Goal: Transaction & Acquisition: Download file/media

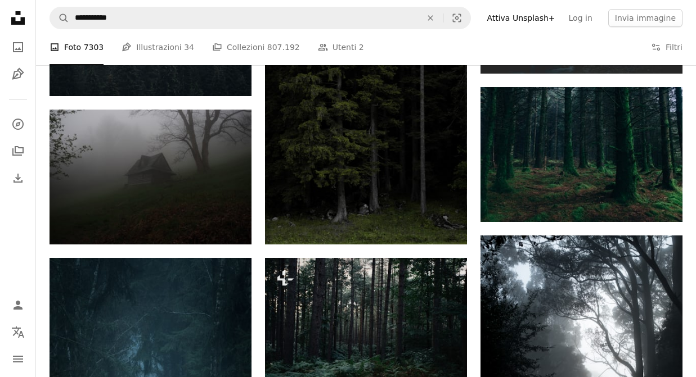
scroll to position [846, 0]
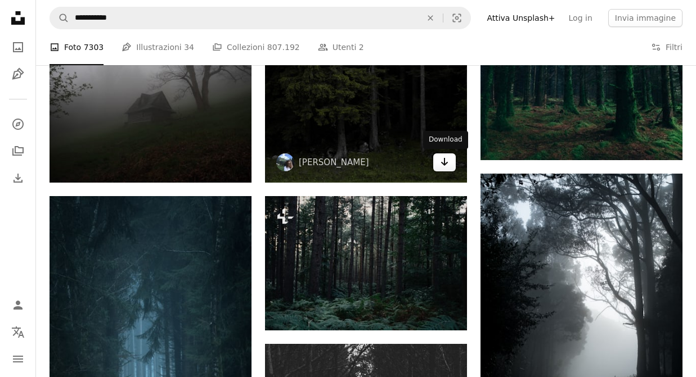
click at [444, 164] on icon "Download" at bounding box center [444, 162] width 7 height 8
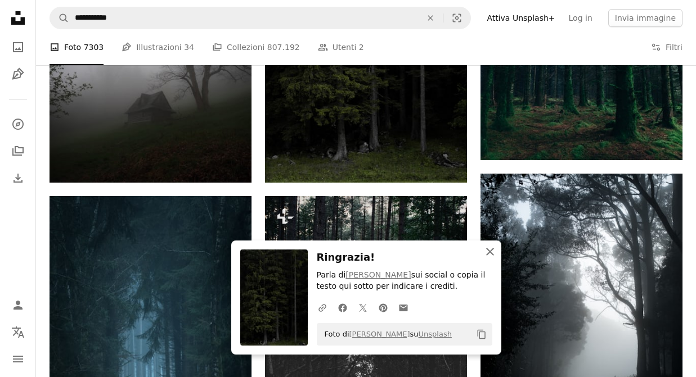
click at [492, 252] on icon "An X shape" at bounding box center [490, 252] width 14 height 14
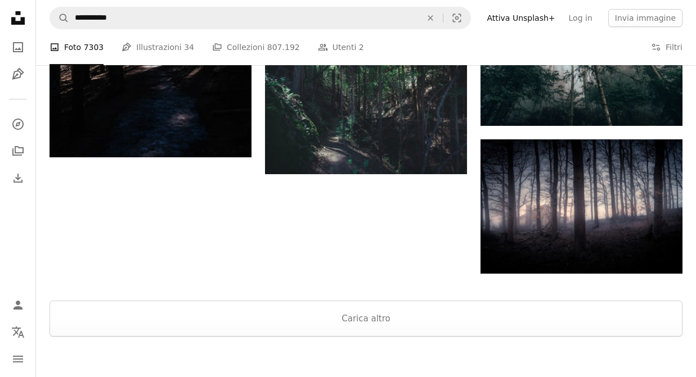
scroll to position [1539, 0]
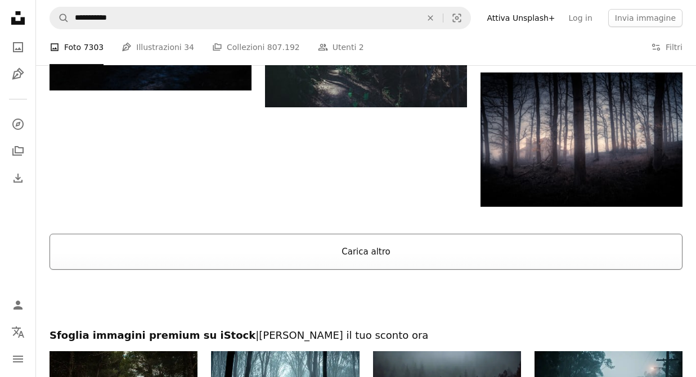
click at [366, 240] on button "Carica altro" at bounding box center [366, 252] width 633 height 36
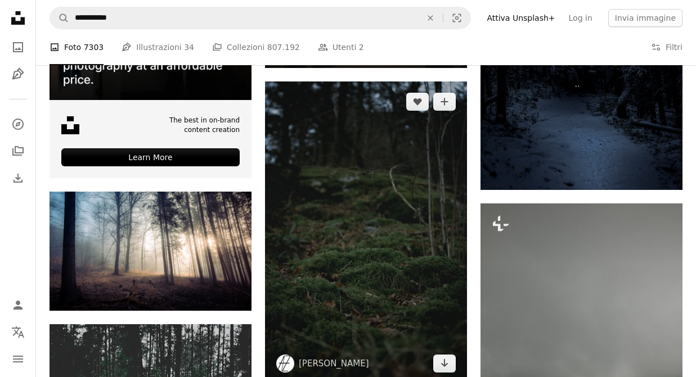
scroll to position [1953, 0]
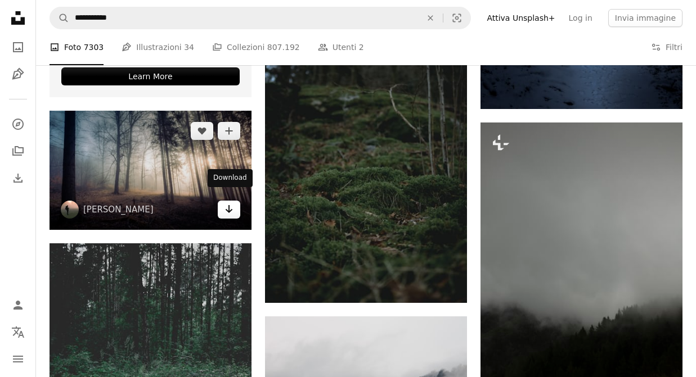
click at [229, 205] on icon "Download" at bounding box center [229, 209] width 7 height 8
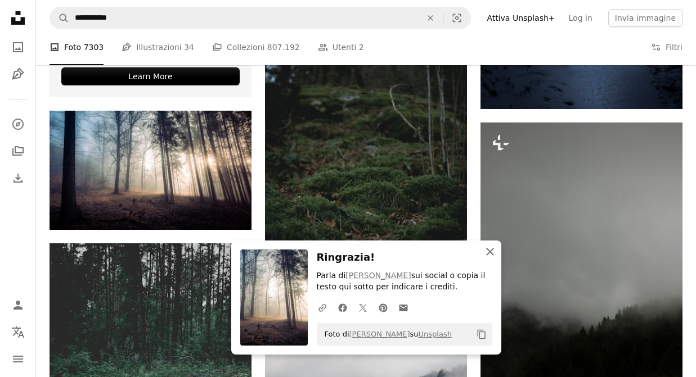
click at [489, 252] on icon "button" at bounding box center [490, 252] width 8 height 8
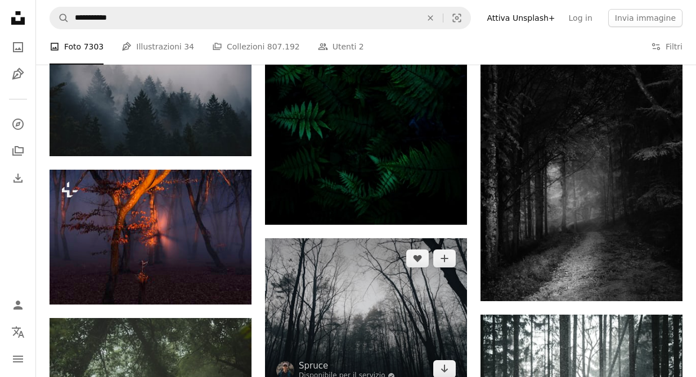
scroll to position [2556, 0]
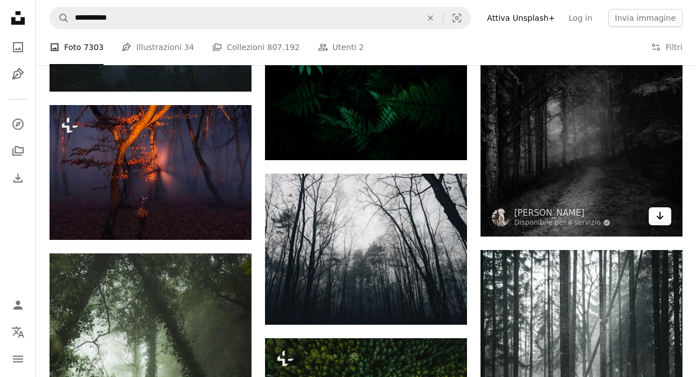
click at [659, 209] on icon "Arrow pointing down" at bounding box center [659, 216] width 9 height 14
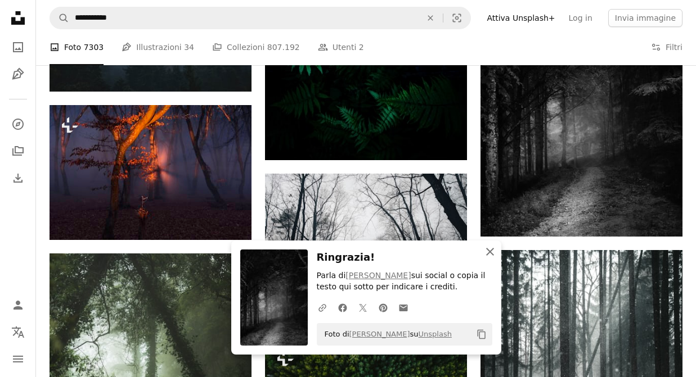
click at [496, 250] on icon "An X shape" at bounding box center [490, 252] width 14 height 14
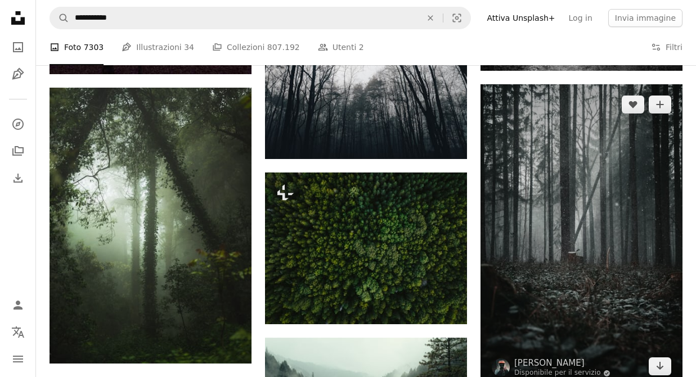
scroll to position [2790, 0]
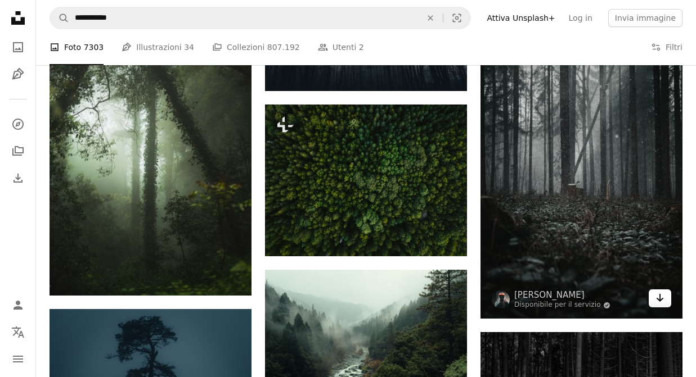
click at [659, 291] on icon "Arrow pointing down" at bounding box center [659, 298] width 9 height 14
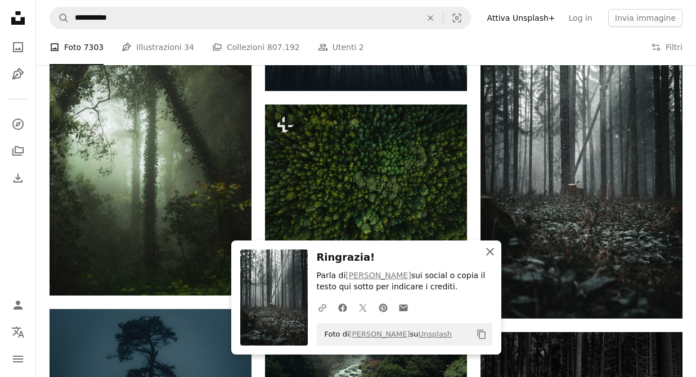
click at [491, 252] on icon "button" at bounding box center [490, 252] width 8 height 8
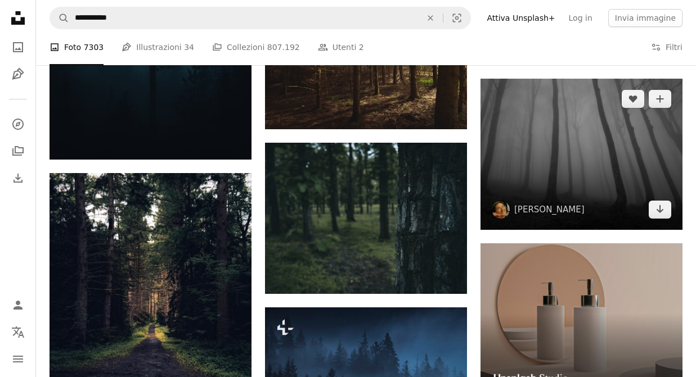
scroll to position [3195, 0]
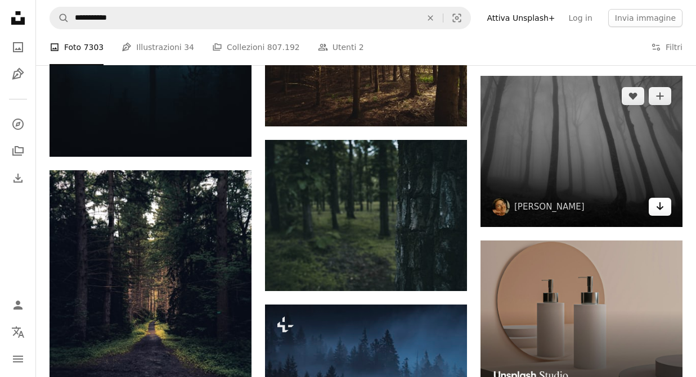
click at [662, 203] on icon "Download" at bounding box center [660, 207] width 7 height 8
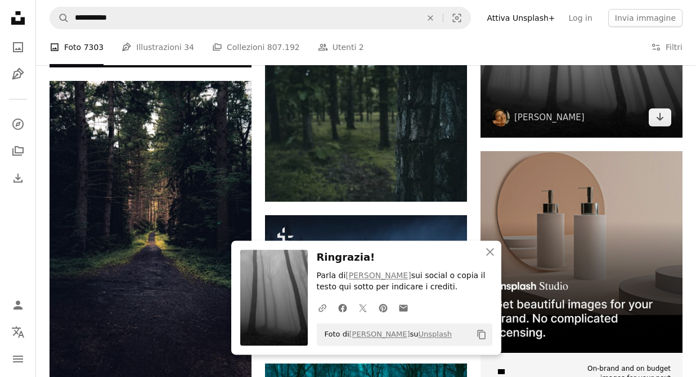
scroll to position [3285, 0]
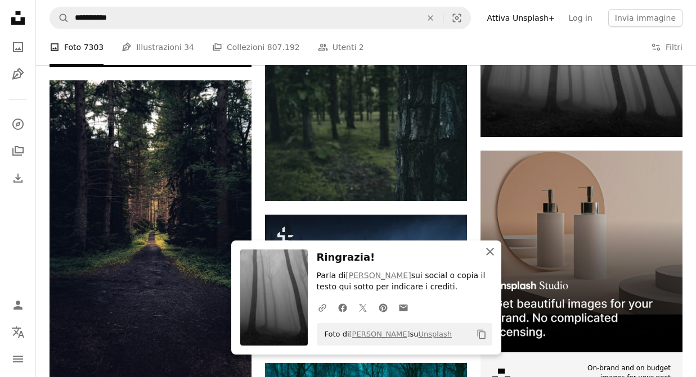
click at [495, 249] on icon "An X shape" at bounding box center [490, 252] width 14 height 14
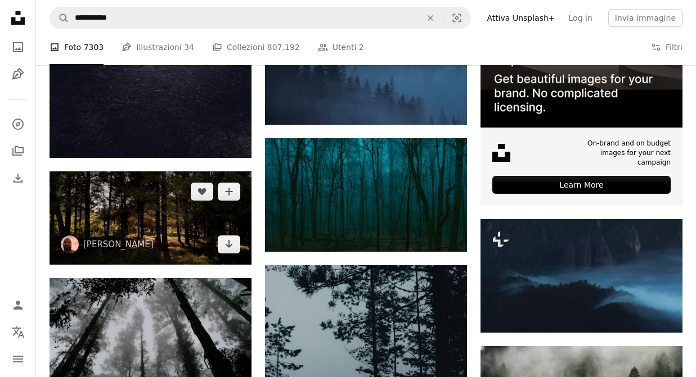
scroll to position [3520, 0]
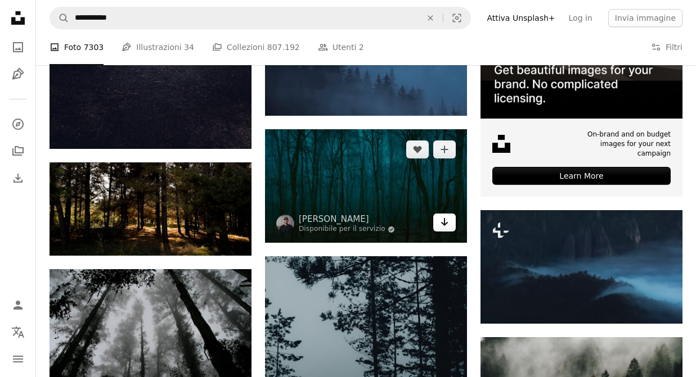
click at [440, 224] on icon "Arrow pointing down" at bounding box center [444, 222] width 9 height 14
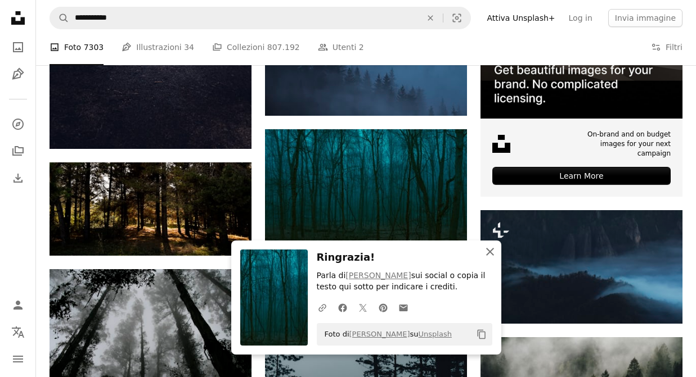
click at [491, 251] on icon "button" at bounding box center [490, 252] width 8 height 8
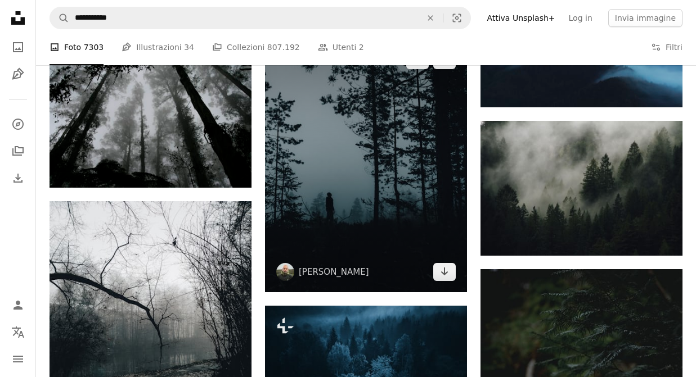
scroll to position [3763, 0]
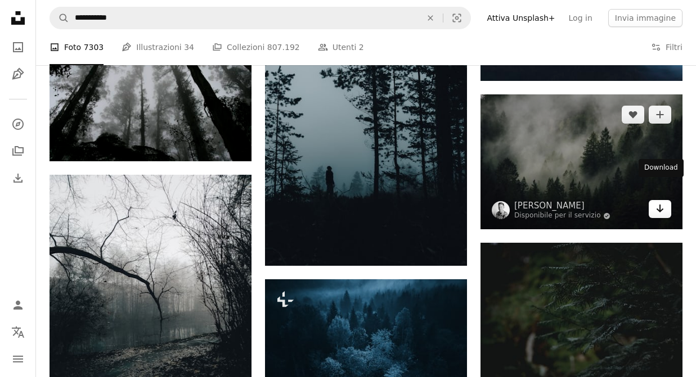
click at [664, 200] on link "Arrow pointing down" at bounding box center [660, 209] width 23 height 18
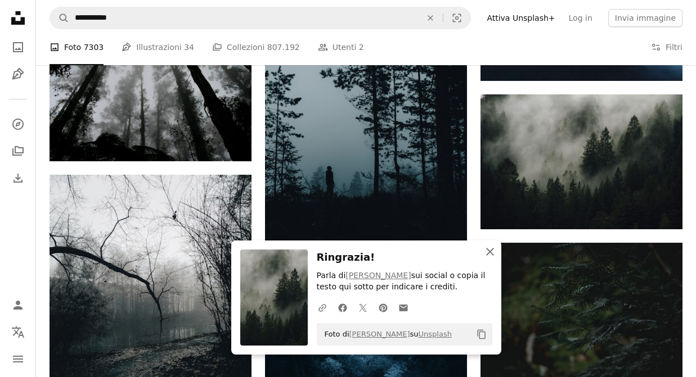
click at [491, 248] on icon "An X shape" at bounding box center [490, 252] width 14 height 14
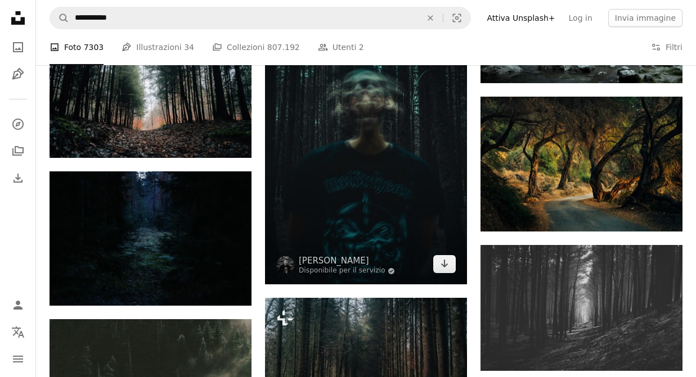
scroll to position [4222, 0]
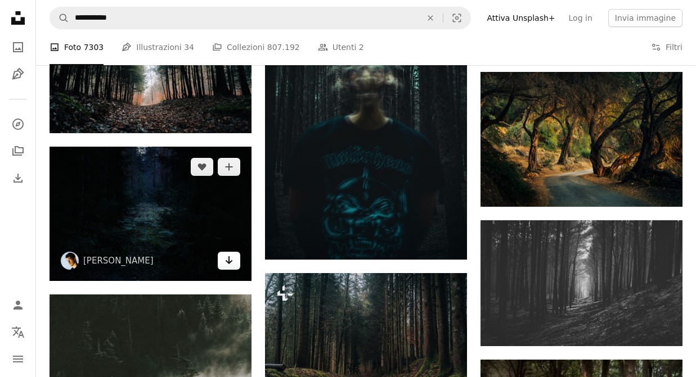
click at [226, 254] on icon "Arrow pointing down" at bounding box center [228, 261] width 9 height 14
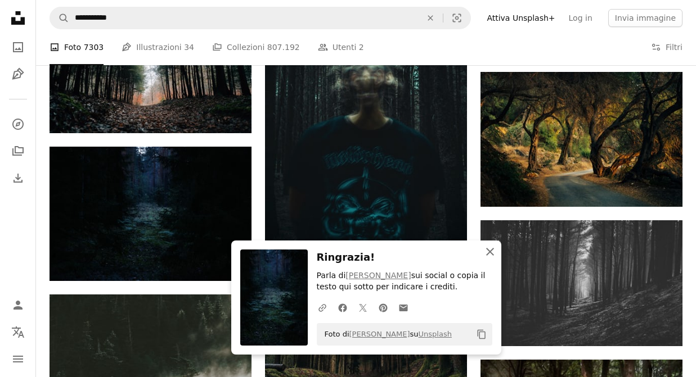
click at [494, 251] on icon "An X shape" at bounding box center [490, 252] width 14 height 14
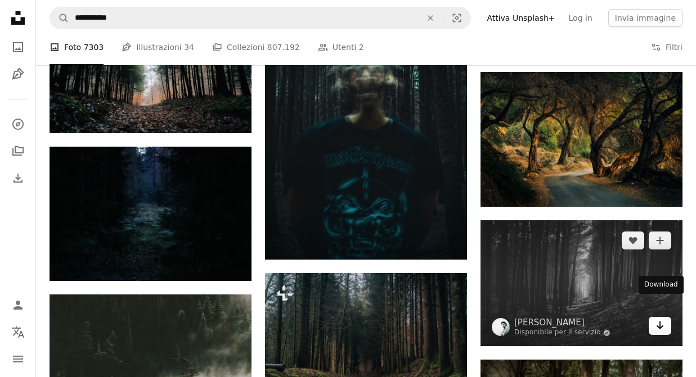
click at [658, 322] on icon "Download" at bounding box center [660, 326] width 7 height 8
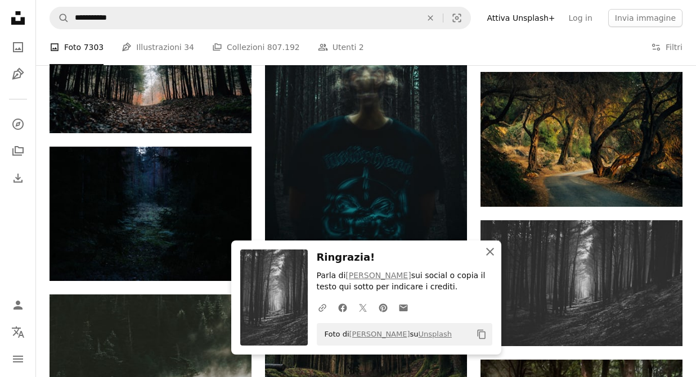
click at [491, 253] on icon "button" at bounding box center [490, 252] width 8 height 8
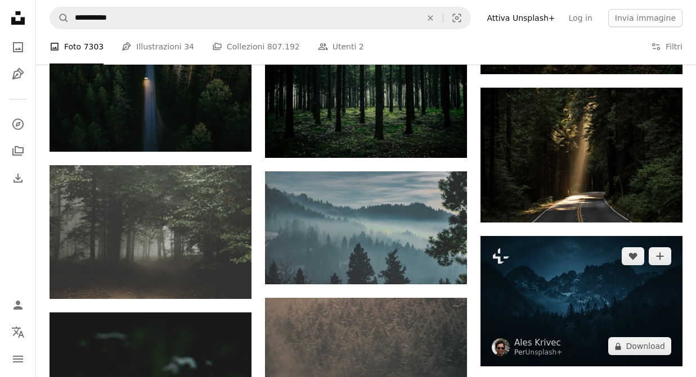
scroll to position [5977, 0]
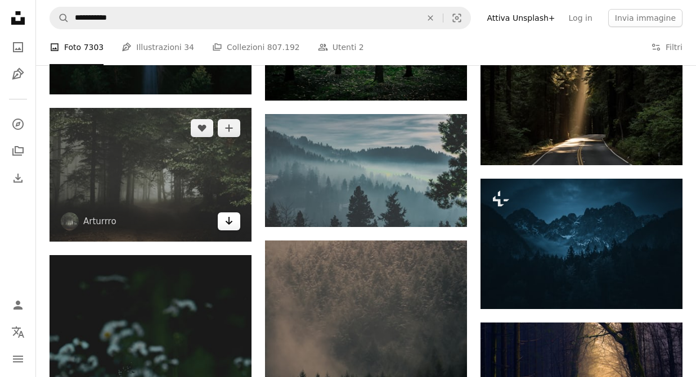
click at [228, 214] on icon "Arrow pointing down" at bounding box center [228, 221] width 9 height 14
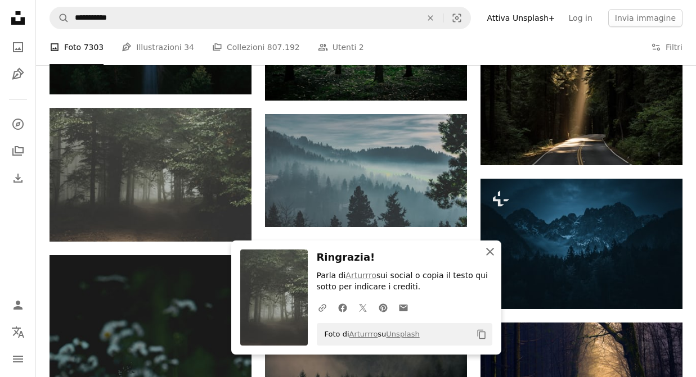
click at [486, 253] on icon "An X shape" at bounding box center [490, 252] width 14 height 14
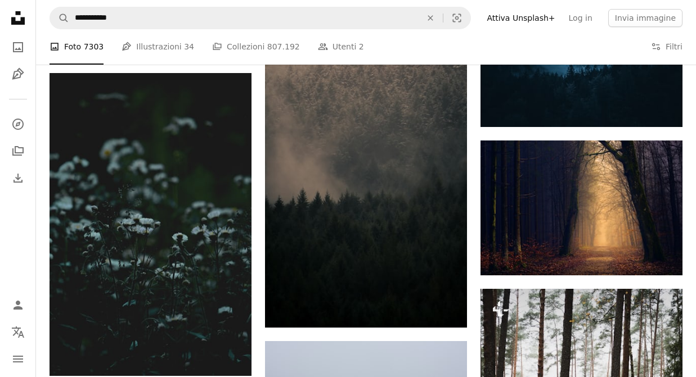
scroll to position [6373, 0]
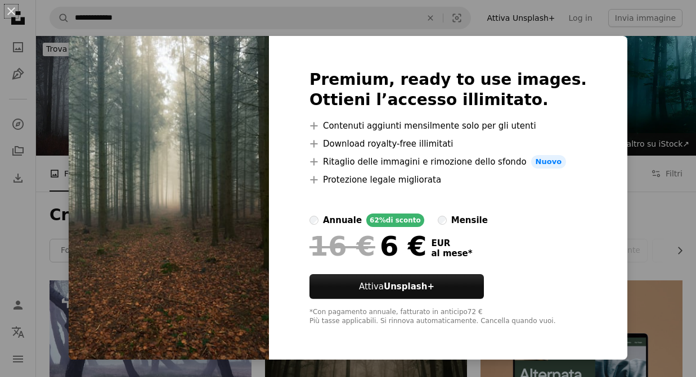
scroll to position [4564, 0]
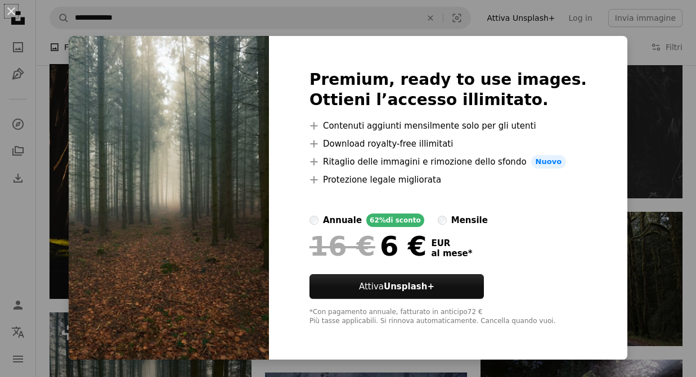
click at [195, 195] on img at bounding box center [169, 198] width 200 height 324
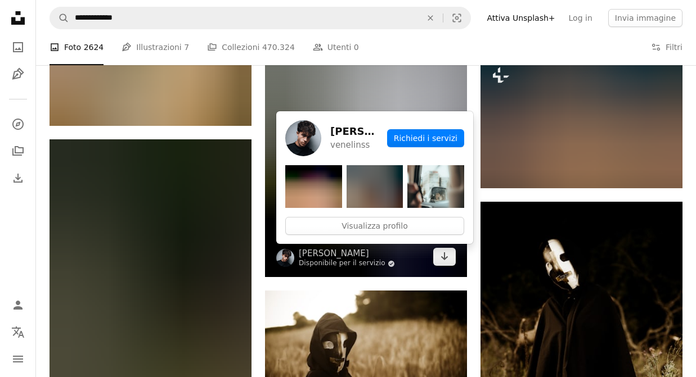
scroll to position [6355, 0]
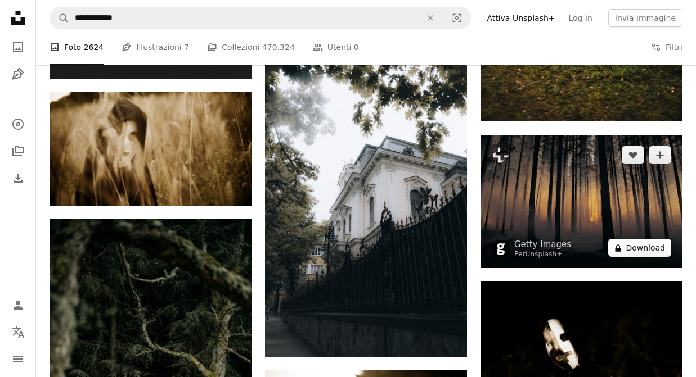
click at [643, 239] on button "A lock Download" at bounding box center [639, 248] width 63 height 18
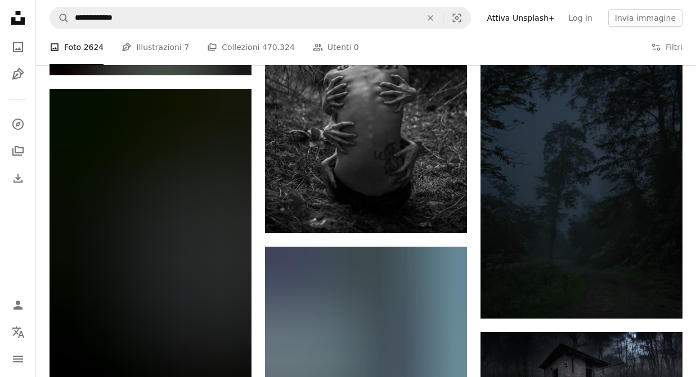
scroll to position [9208, 0]
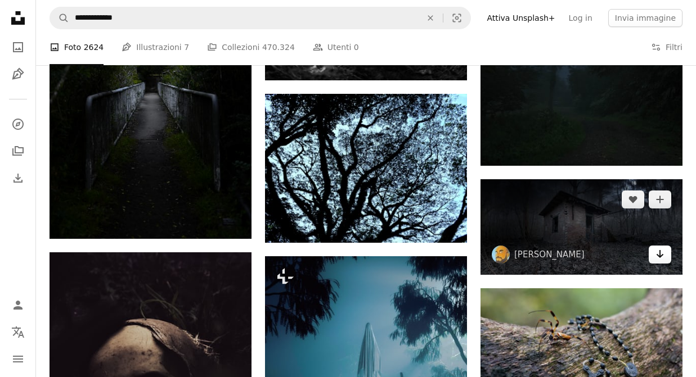
click at [657, 250] on icon "Download" at bounding box center [660, 254] width 7 height 8
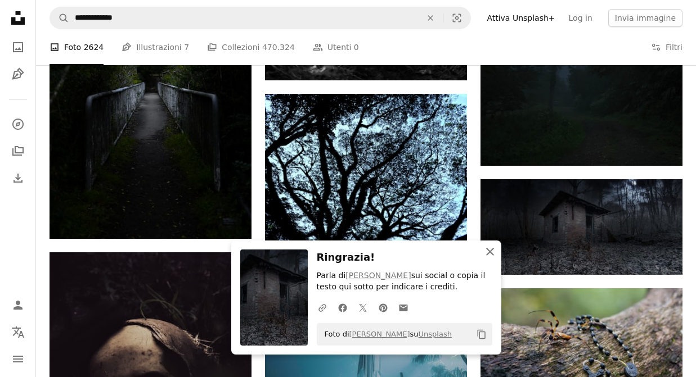
click at [492, 248] on icon "An X shape" at bounding box center [490, 252] width 14 height 14
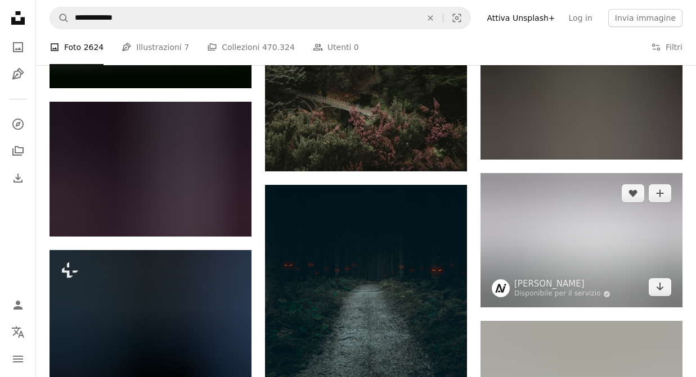
scroll to position [11387, 0]
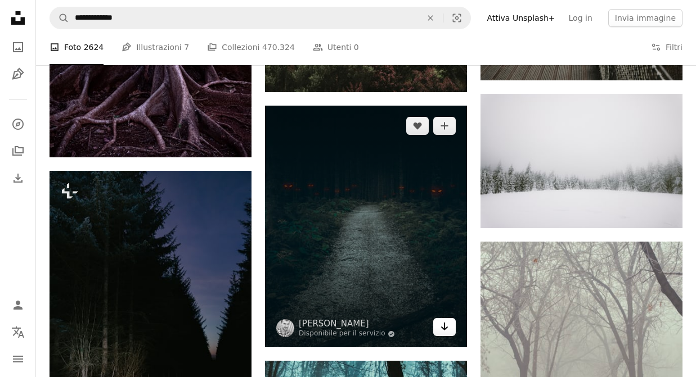
click at [446, 330] on icon "Download" at bounding box center [444, 327] width 7 height 8
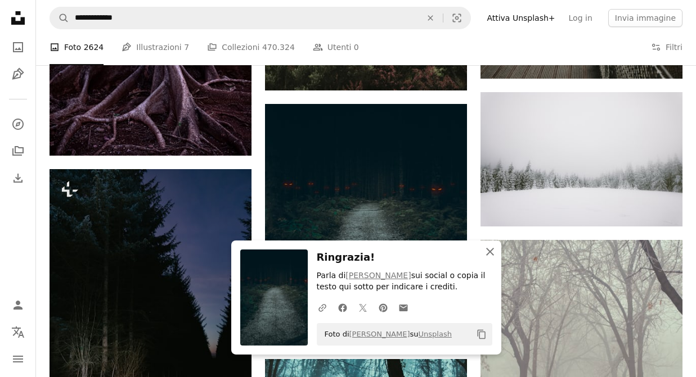
scroll to position [11576, 0]
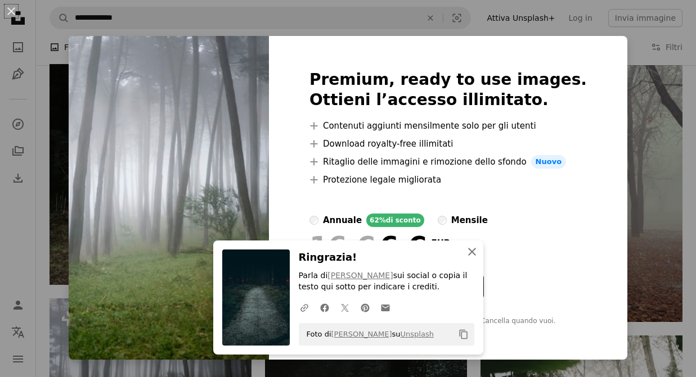
click at [473, 252] on icon "button" at bounding box center [472, 252] width 8 height 8
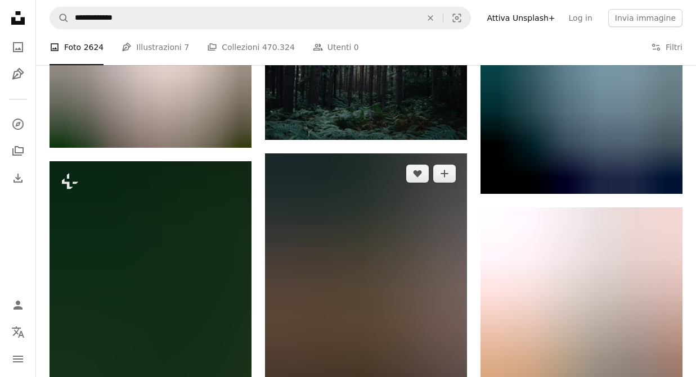
scroll to position [16895, 0]
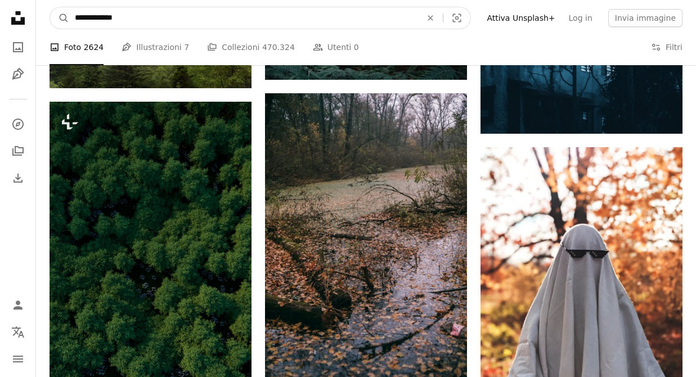
click at [129, 19] on input "**********" at bounding box center [243, 17] width 349 height 21
type input "**********"
click button "A magnifying glass" at bounding box center [59, 17] width 19 height 21
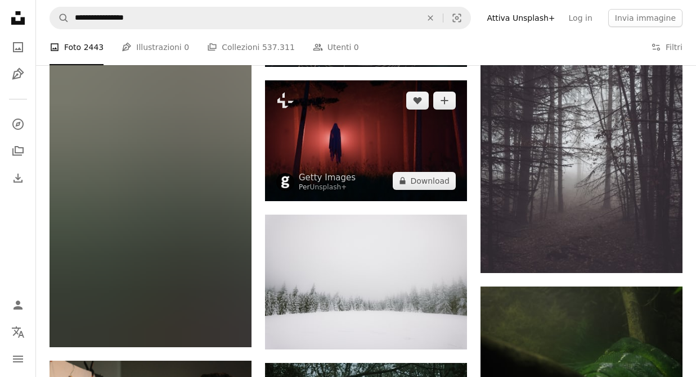
scroll to position [1746, 0]
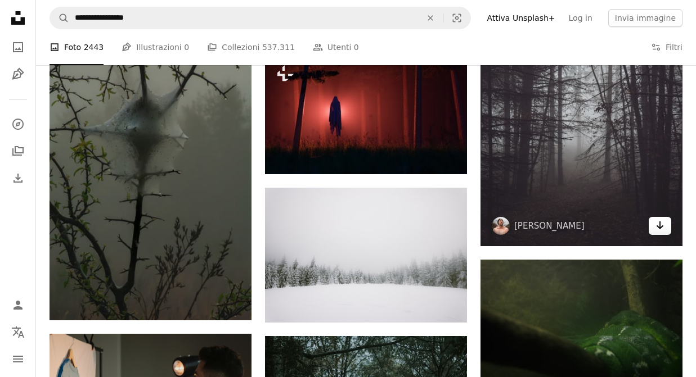
click at [663, 219] on icon "Arrow pointing down" at bounding box center [659, 226] width 9 height 14
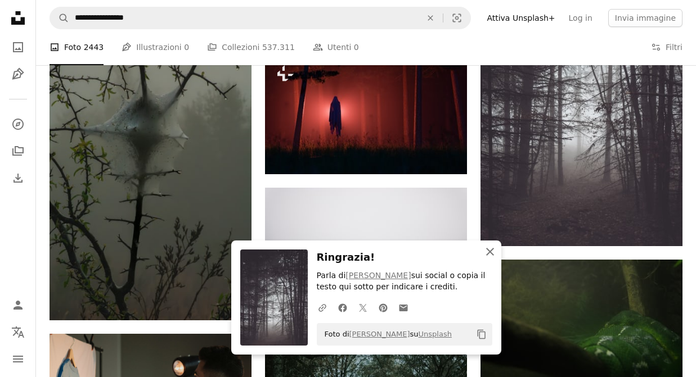
click at [493, 250] on icon "An X shape" at bounding box center [490, 252] width 14 height 14
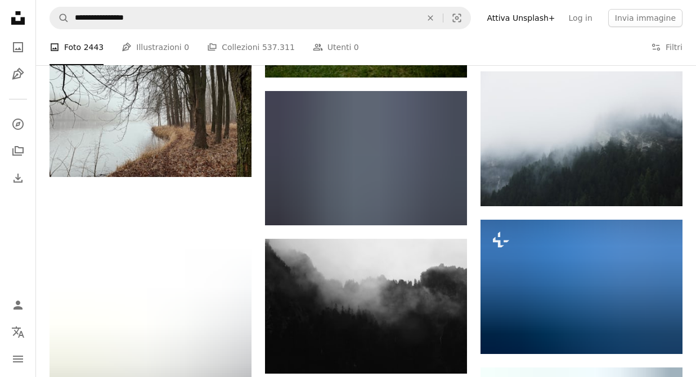
scroll to position [13349, 0]
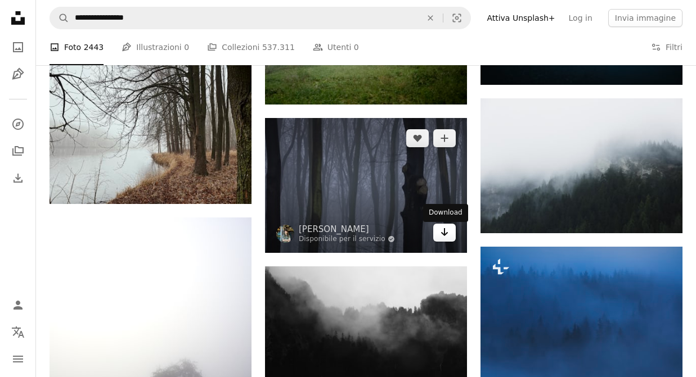
click at [439, 237] on link "Arrow pointing down" at bounding box center [444, 233] width 23 height 18
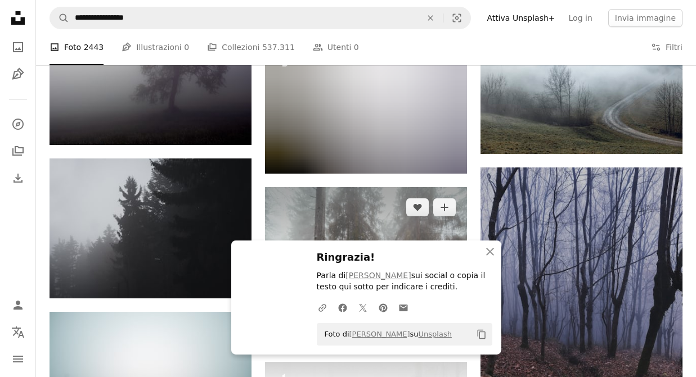
scroll to position [13790, 0]
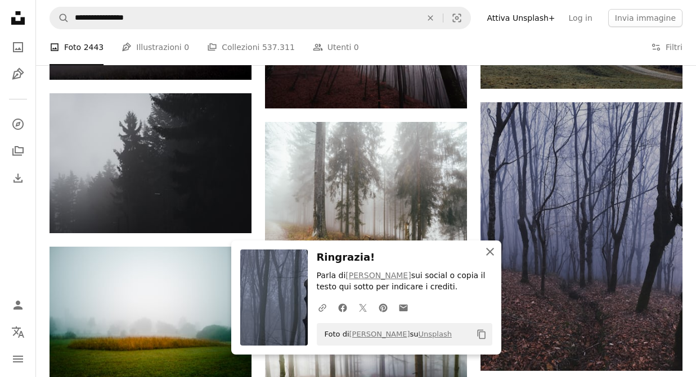
click at [488, 249] on icon "An X shape" at bounding box center [490, 252] width 14 height 14
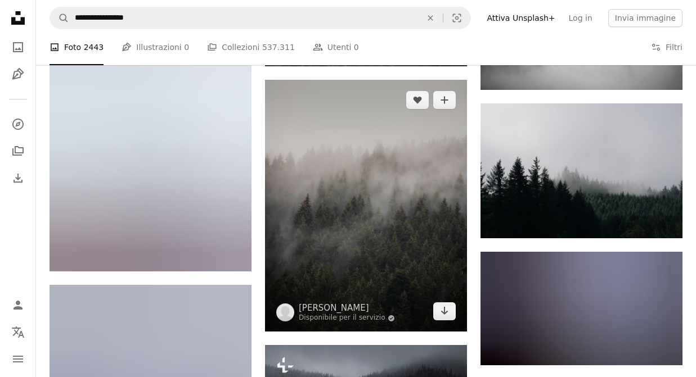
scroll to position [15851, 0]
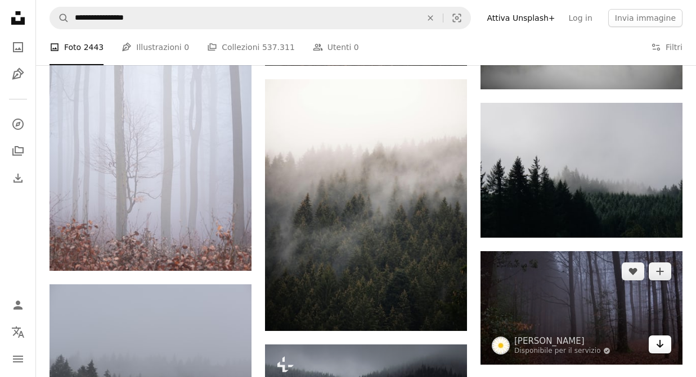
click at [659, 338] on icon "Arrow pointing down" at bounding box center [659, 345] width 9 height 14
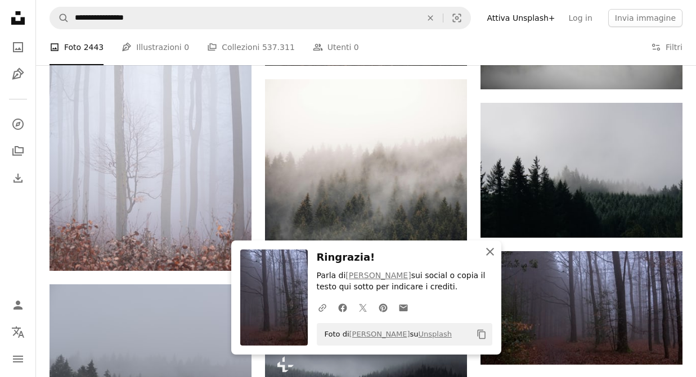
click at [492, 251] on icon "button" at bounding box center [490, 252] width 8 height 8
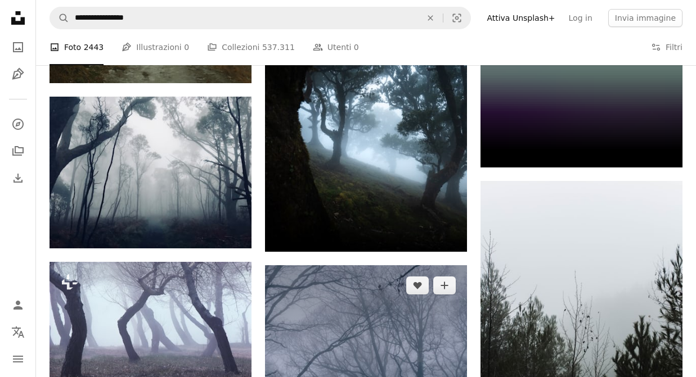
scroll to position [16805, 0]
